Goal: Complete application form

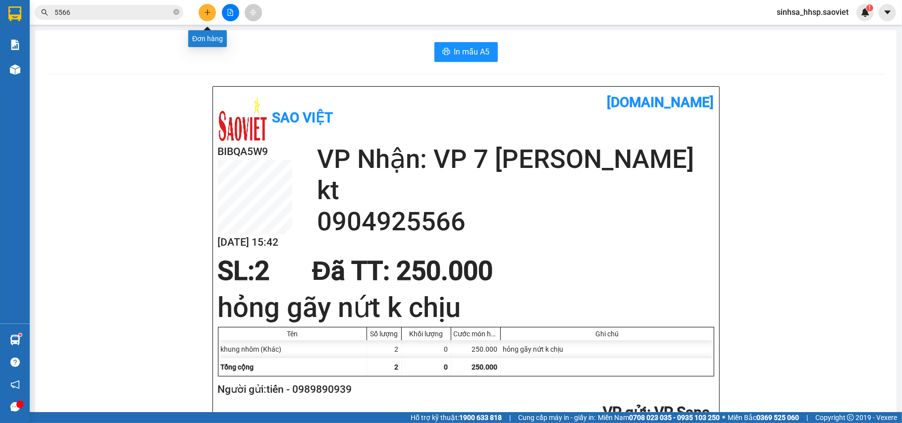
click at [210, 7] on button at bounding box center [207, 12] width 17 height 17
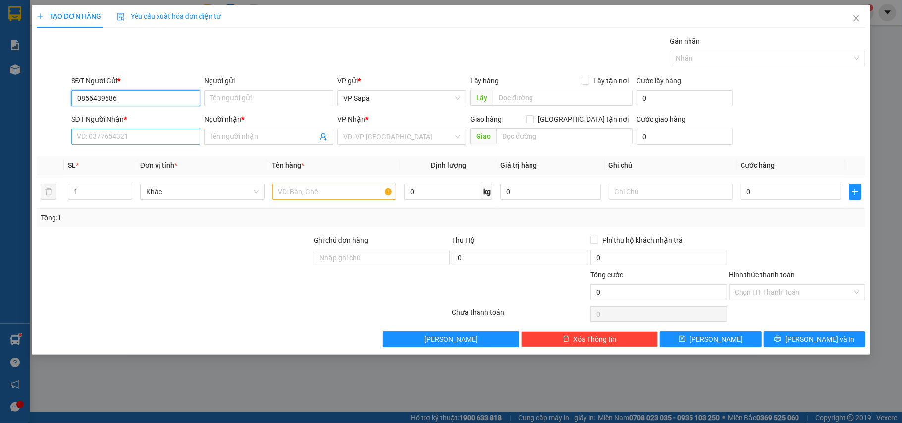
type input "0856439686"
click at [130, 141] on input "SĐT Người Nhận *" at bounding box center [135, 137] width 129 height 16
type input "0336075939"
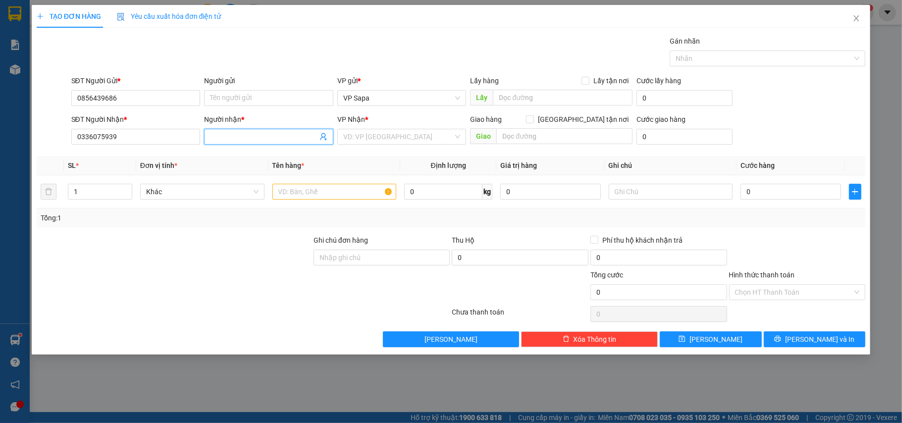
click at [288, 144] on span at bounding box center [268, 137] width 129 height 16
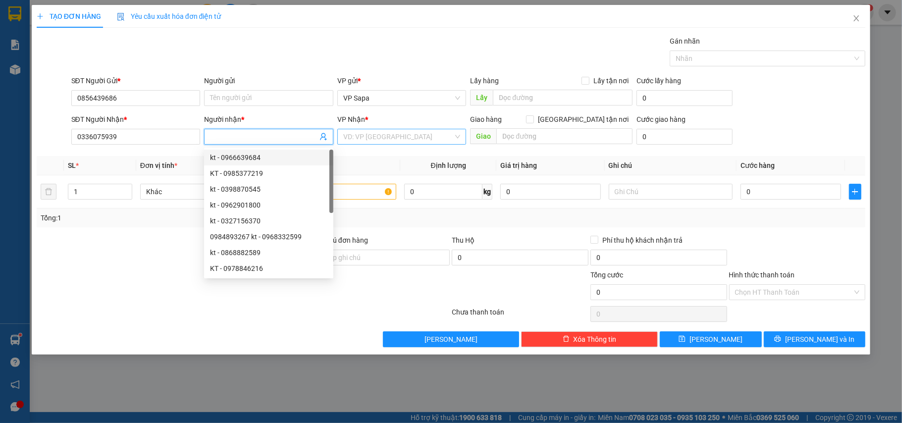
click at [410, 141] on input "search" at bounding box center [398, 136] width 110 height 15
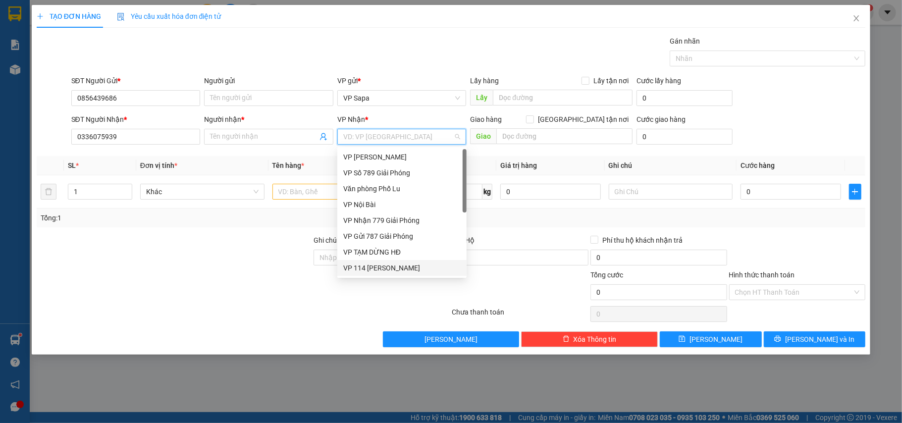
click at [352, 265] on div "VP 114 [PERSON_NAME]" at bounding box center [401, 267] width 117 height 11
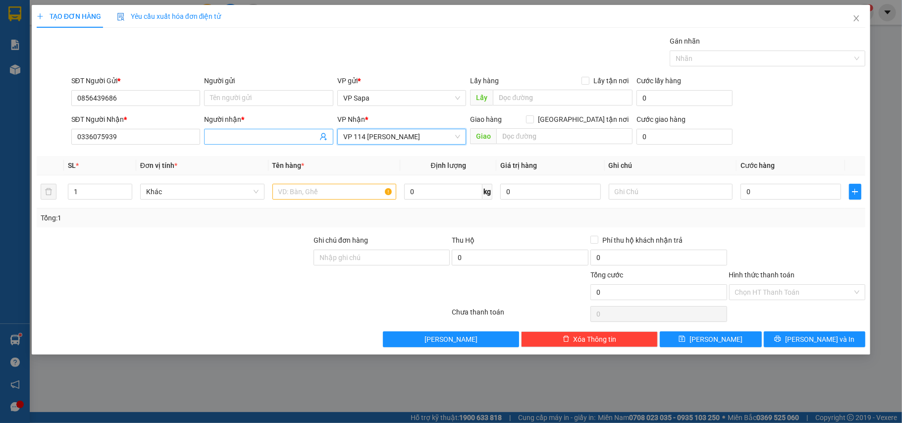
click at [242, 136] on input "Người nhận *" at bounding box center [263, 136] width 107 height 11
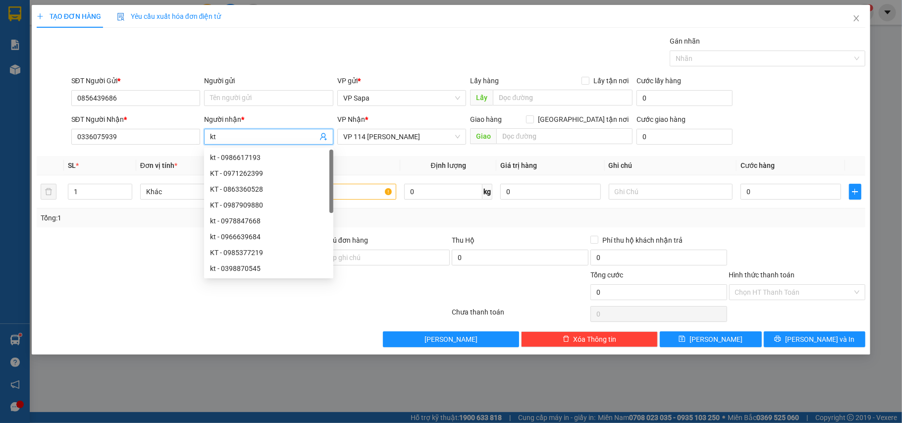
type input "kt"
drag, startPoint x: 371, startPoint y: 162, endPoint x: 395, endPoint y: 177, distance: 27.6
click at [373, 162] on th "Tên hàng *" at bounding box center [334, 165] width 132 height 19
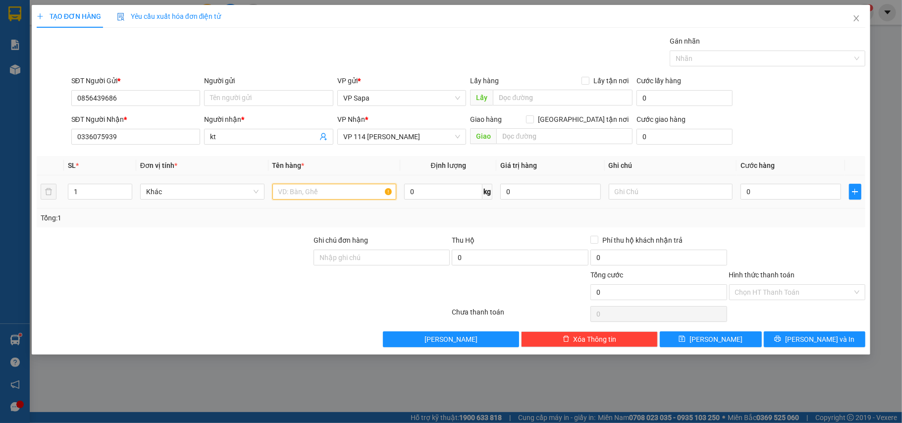
click at [353, 193] on input "text" at bounding box center [334, 192] width 124 height 16
type input "xốp cá"
click at [676, 191] on input "text" at bounding box center [671, 192] width 124 height 16
type input "hkc"
click at [759, 199] on input "0" at bounding box center [790, 192] width 100 height 16
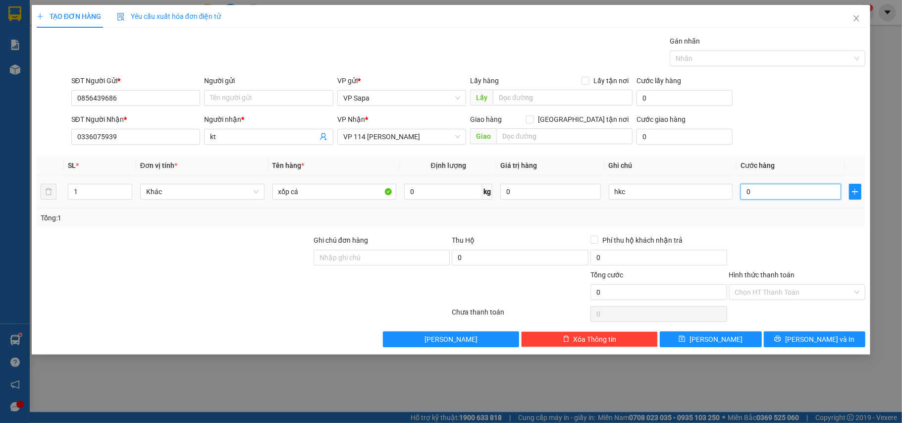
type input "5"
type input "50"
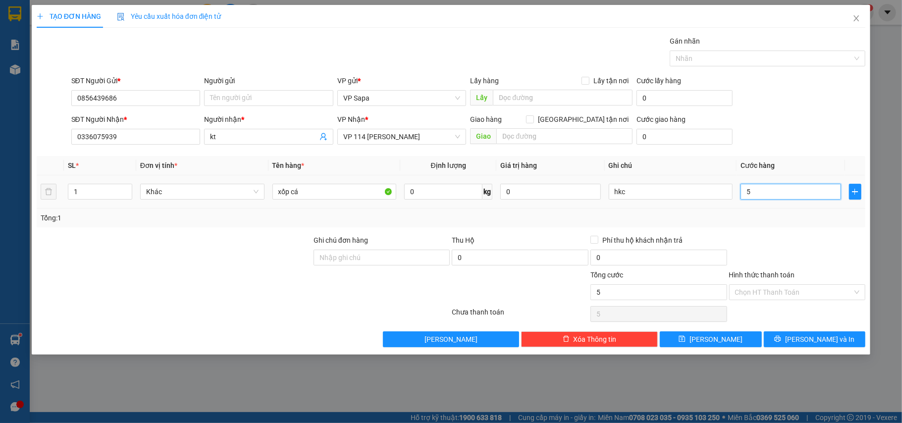
type input "50"
type input "50.000"
click at [780, 125] on div "SĐT Người Nhận * 0336075939 Người nhận * kt VP Nhận * VP 114 [PERSON_NAME] Giao…" at bounding box center [468, 131] width 798 height 35
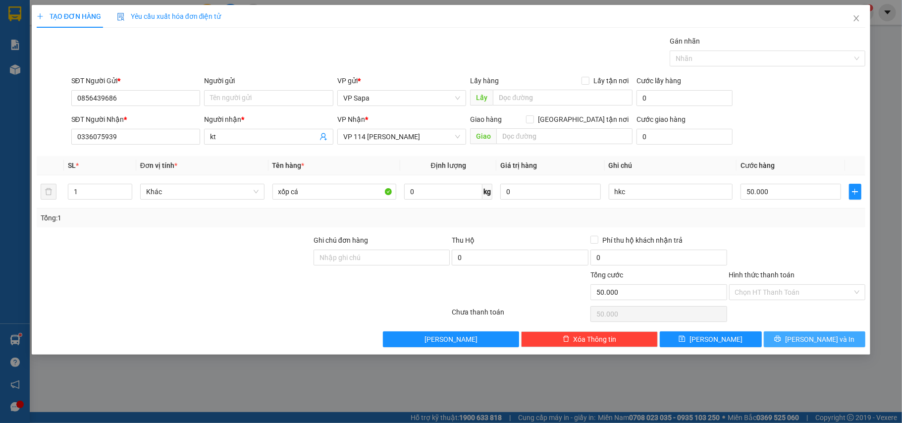
click at [819, 340] on span "[PERSON_NAME] và In" at bounding box center [819, 339] width 69 height 11
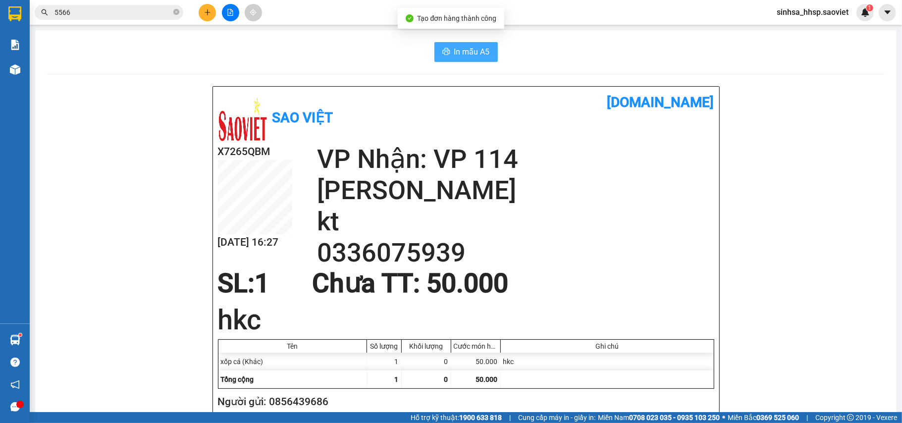
click at [464, 59] on button "In mẫu A5" at bounding box center [465, 52] width 63 height 20
